Goal: Task Accomplishment & Management: Manage account settings

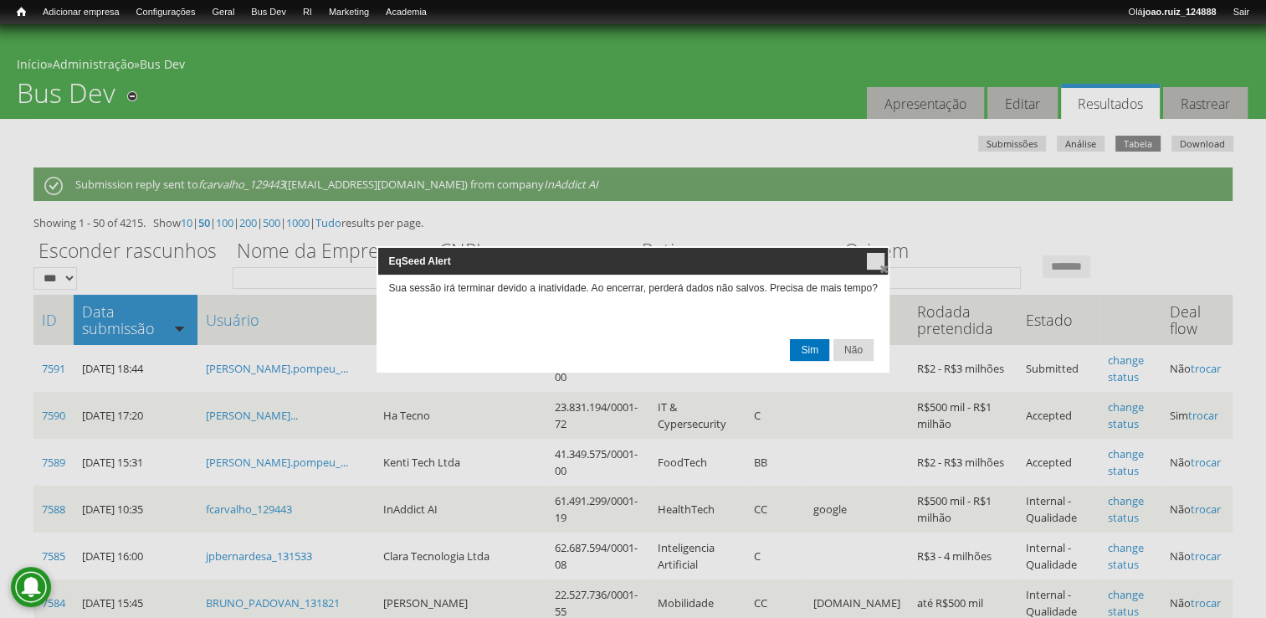
click at [807, 347] on span "Sim" at bounding box center [810, 350] width 38 height 20
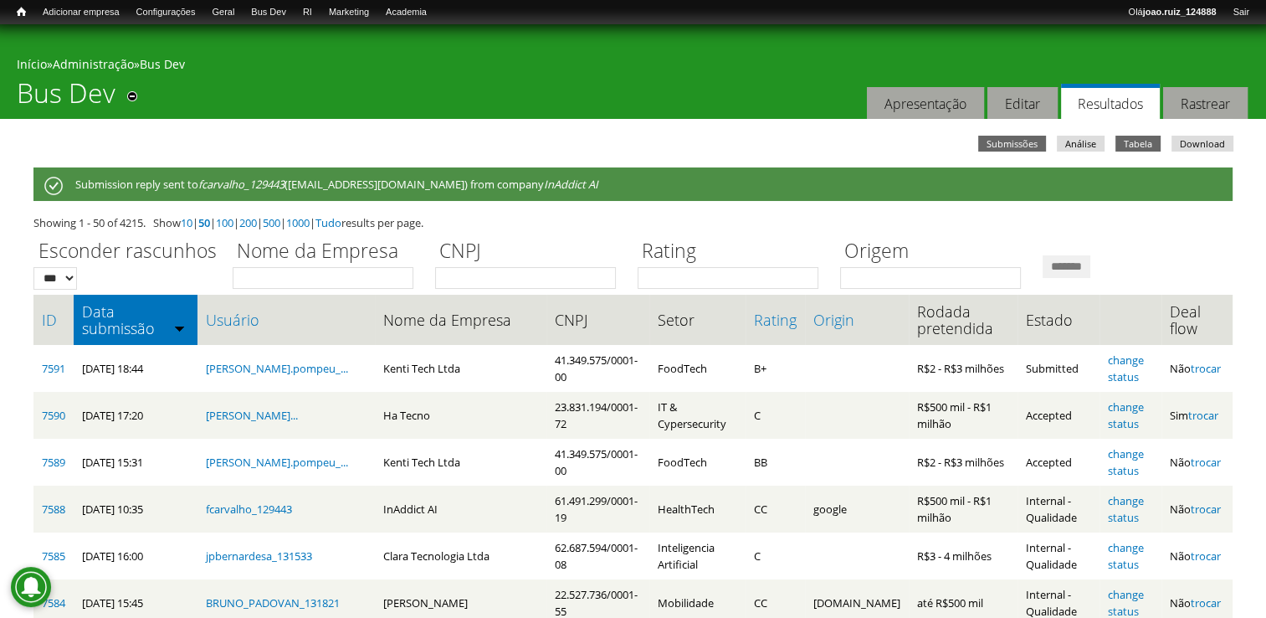
click at [1036, 142] on link "Submissões" at bounding box center [1012, 144] width 68 height 16
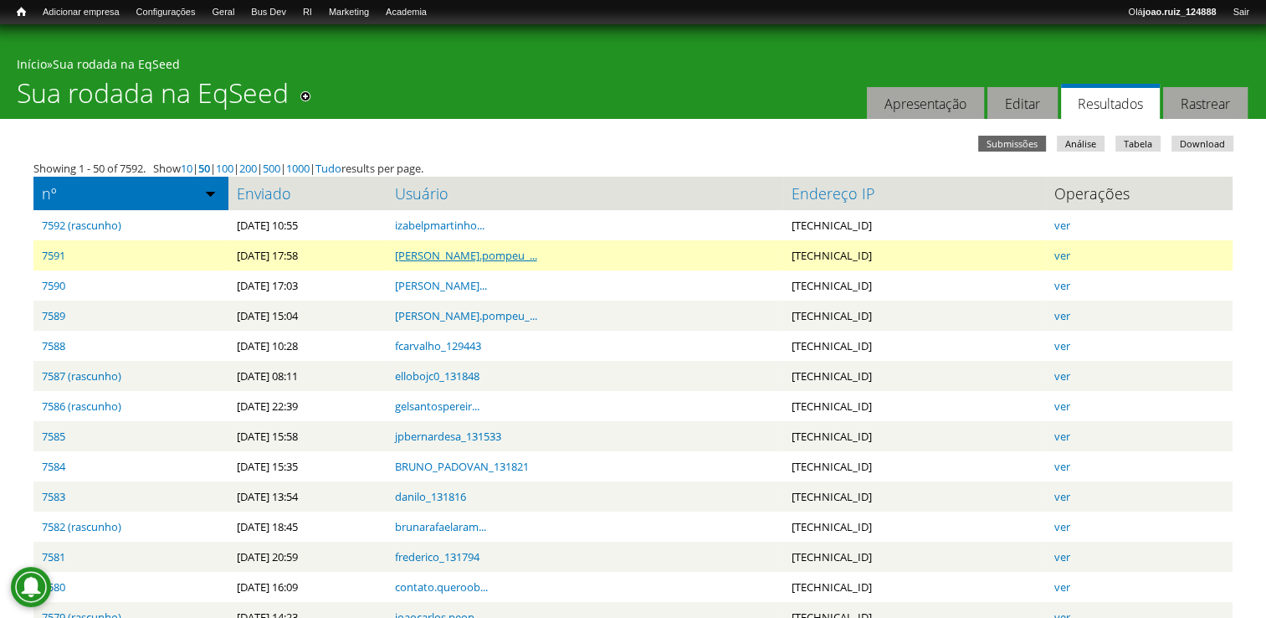
click at [451, 256] on link "armando.pompeu_..." at bounding box center [466, 255] width 142 height 15
click at [1071, 255] on link "ver" at bounding box center [1063, 255] width 16 height 15
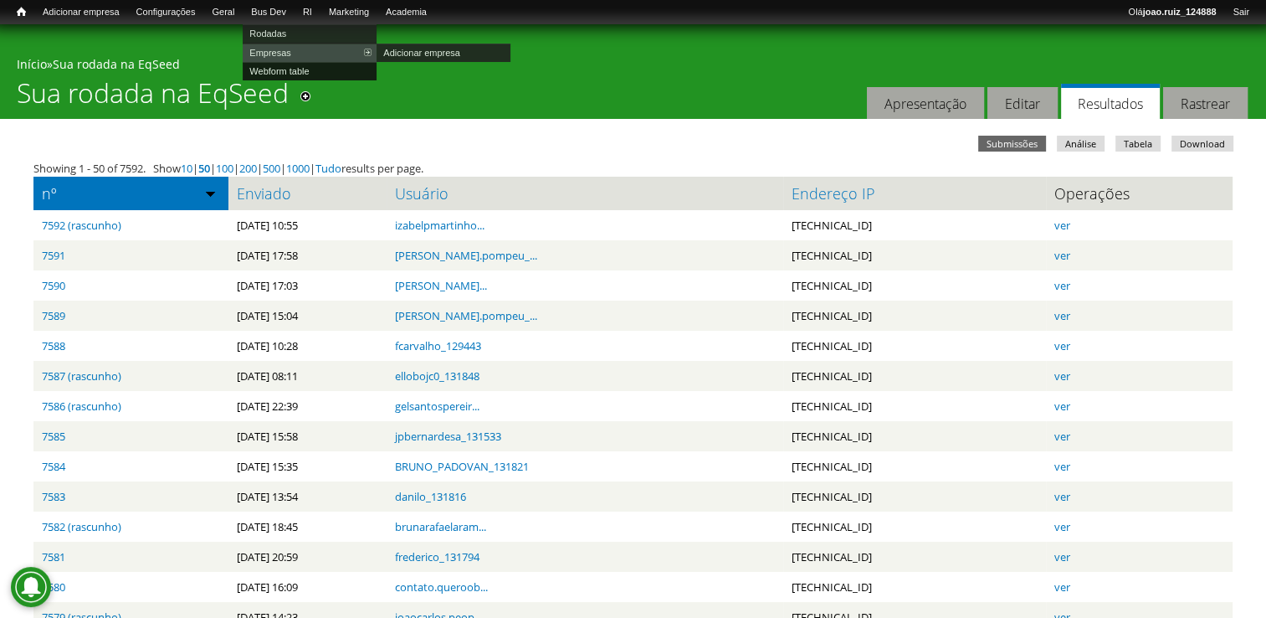
click at [298, 65] on link "Webform table" at bounding box center [310, 71] width 134 height 18
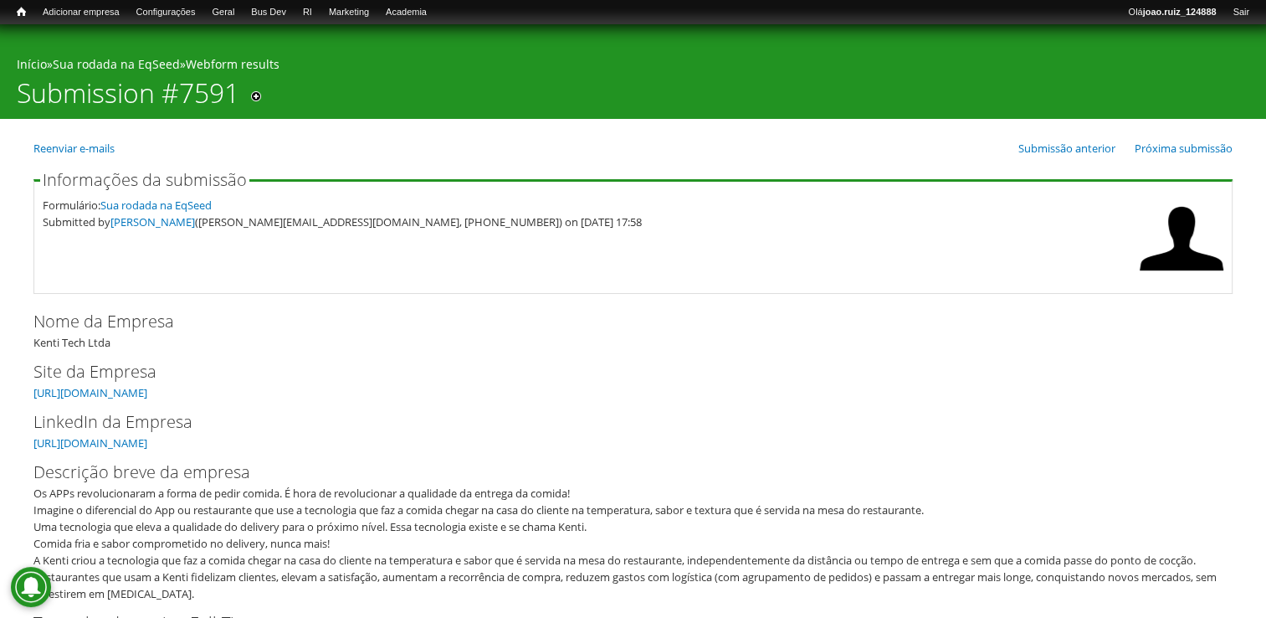
scroll to position [251, 0]
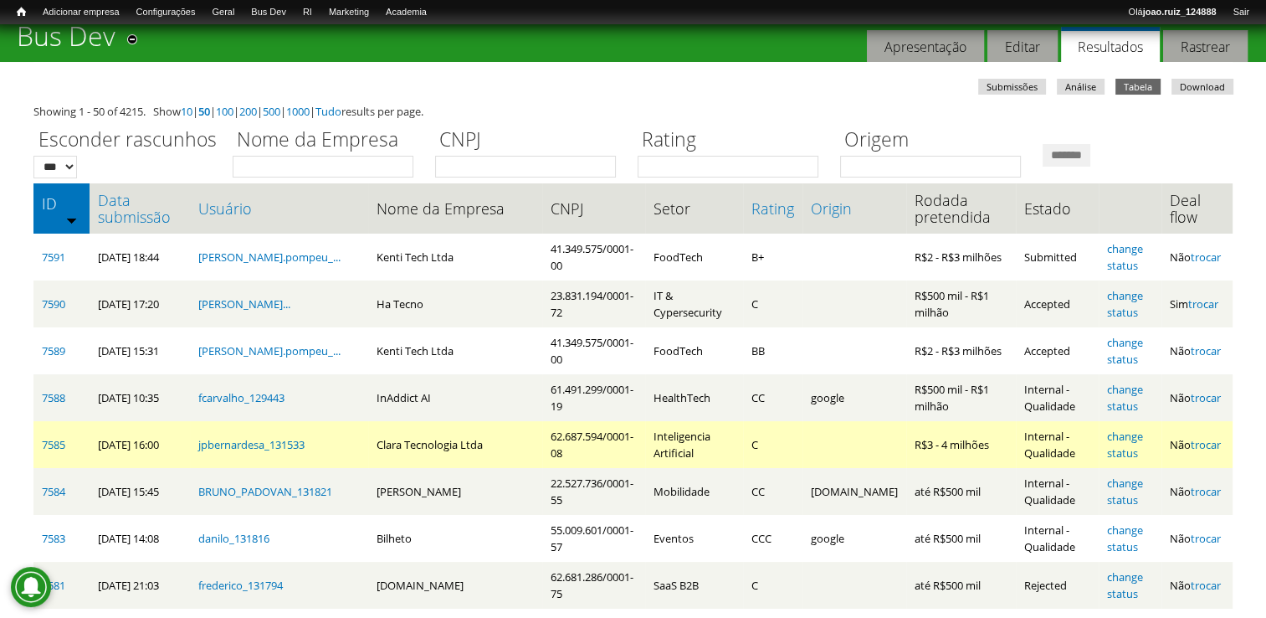
scroll to position [84, 0]
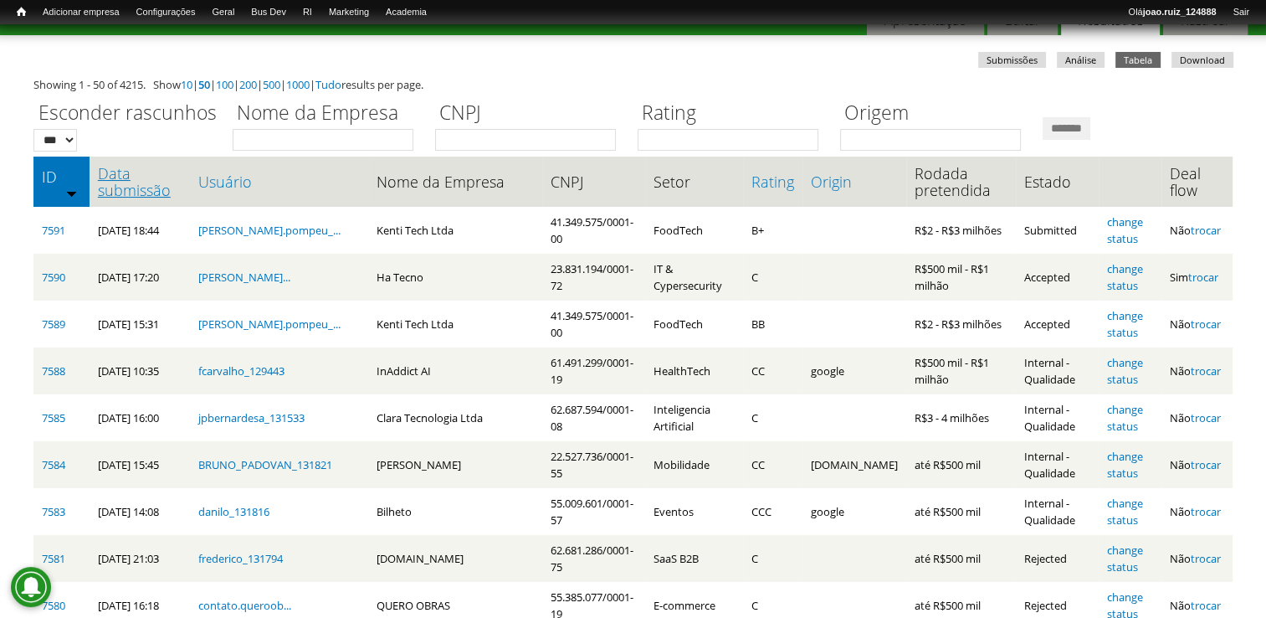
click at [130, 193] on link "Data submissão" at bounding box center [140, 181] width 84 height 33
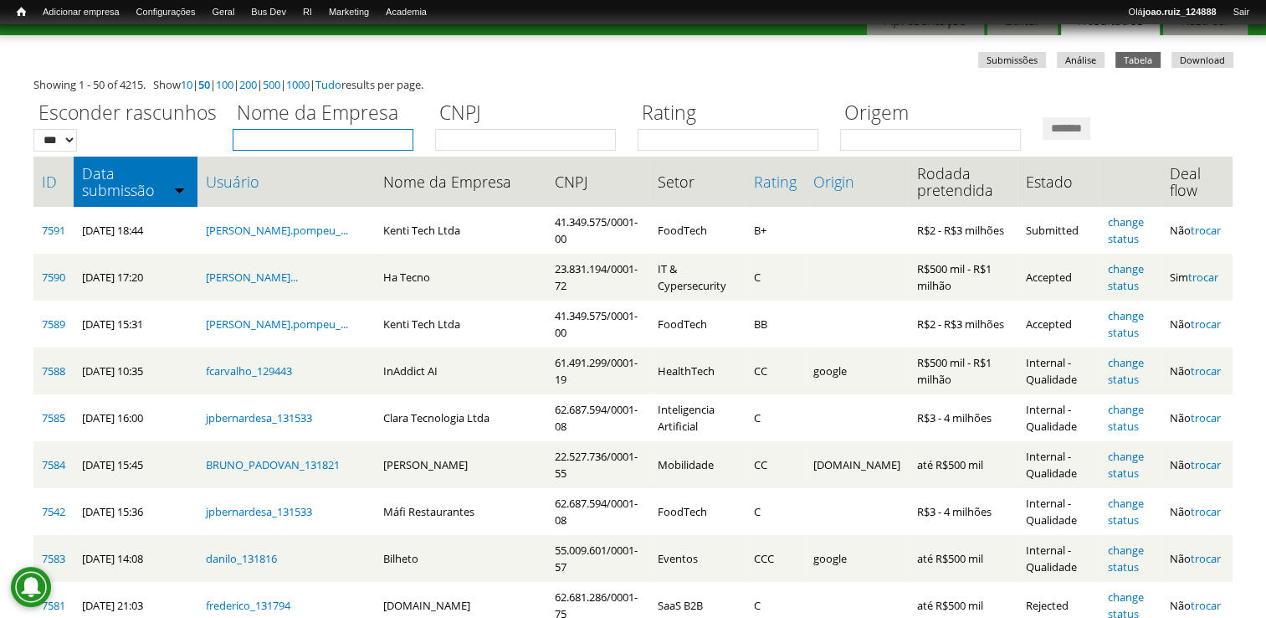
click at [296, 142] on input "Nome da Empresa" at bounding box center [323, 140] width 181 height 22
type input "****"
click at [1043, 117] on input "*******" at bounding box center [1067, 128] width 48 height 23
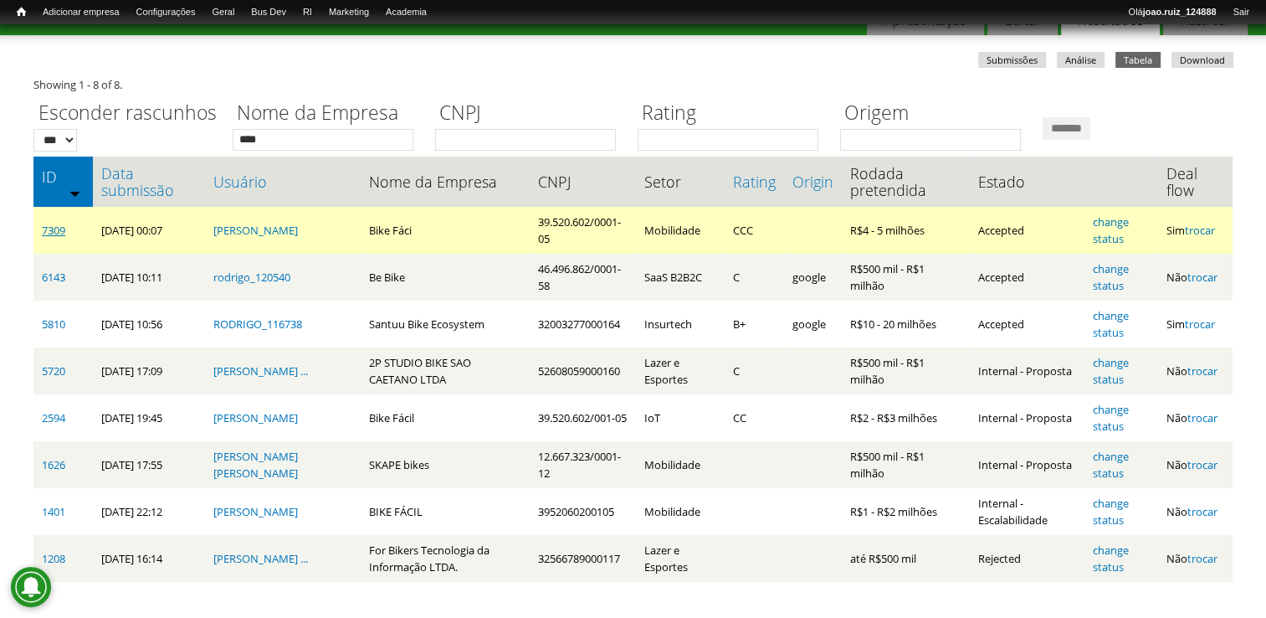
click at [58, 229] on link "7309" at bounding box center [53, 230] width 23 height 15
click at [44, 229] on link "7309" at bounding box center [53, 230] width 23 height 15
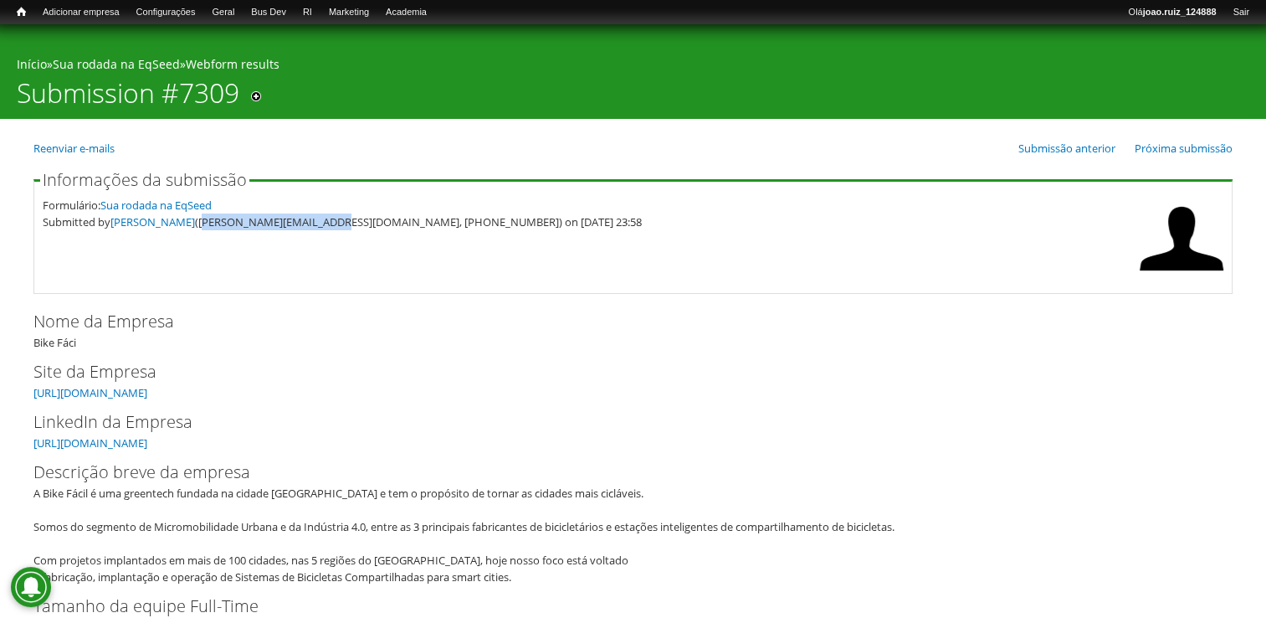
drag, startPoint x: 167, startPoint y: 223, endPoint x: 283, endPoint y: 244, distance: 118.4
click at [283, 244] on fieldset "Informações da submissão Formulário: Sua rodada na EqSeed Submitted by [PERSON_…" at bounding box center [632, 233] width 1199 height 122
copy div "[PERSON_NAME][EMAIL_ADDRESS][DOMAIN_NAME]"
